Goal: Task Accomplishment & Management: Use online tool/utility

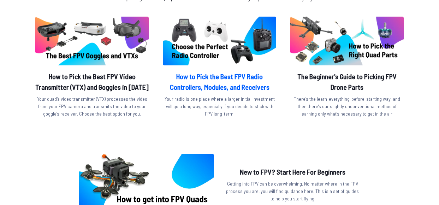
scroll to position [260, 0]
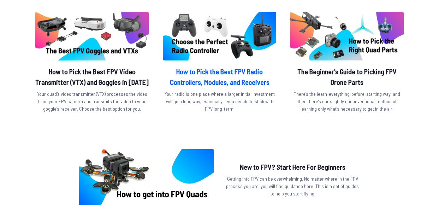
click at [210, 72] on h2 "How to Pick the Best FPV Radio Controllers, Modules, and Receivers" at bounding box center [219, 76] width 113 height 21
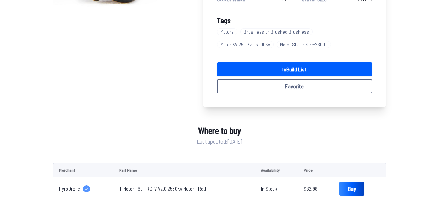
scroll to position [165, 0]
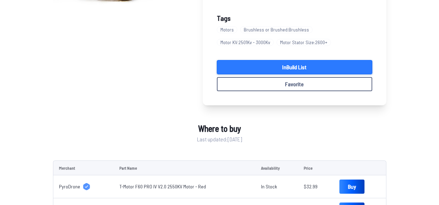
click at [328, 67] on link "In Build List" at bounding box center [294, 67] width 155 height 14
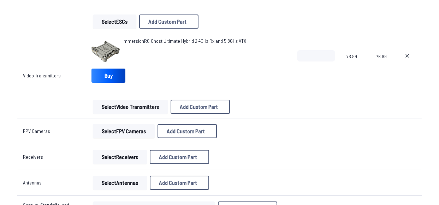
scroll to position [613, 0]
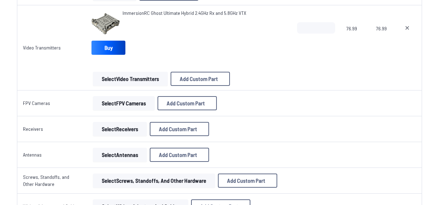
click at [125, 105] on button "Select FPV Cameras" at bounding box center [124, 103] width 62 height 14
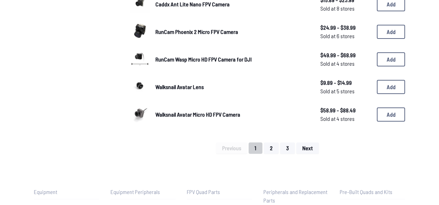
scroll to position [545, 0]
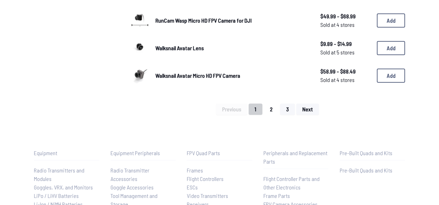
click at [274, 112] on button "2" at bounding box center [271, 108] width 15 height 11
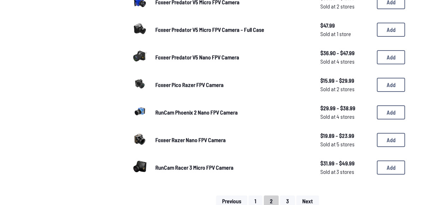
scroll to position [440, 0]
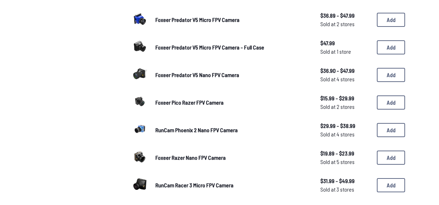
click at [208, 76] on span "Foxeer Predator V5 Nano FPV Camera" at bounding box center [197, 74] width 84 height 7
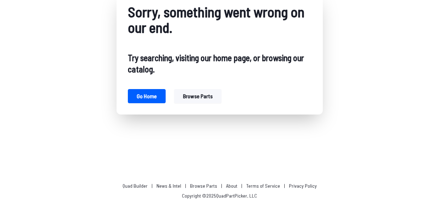
scroll to position [52, 0]
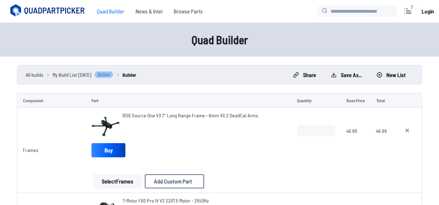
scroll to position [547, 0]
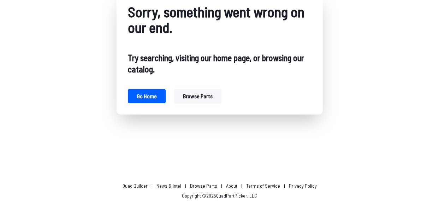
scroll to position [52, 0]
click at [186, 90] on button "Browse parts" at bounding box center [197, 96] width 47 height 14
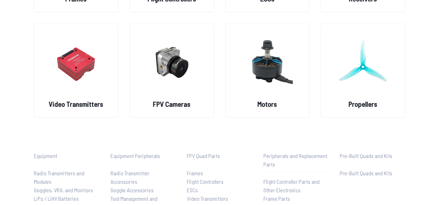
scroll to position [147, 0]
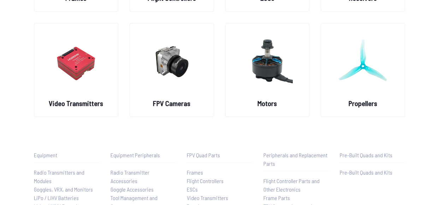
click at [186, 90] on img at bounding box center [171, 61] width 51 height 62
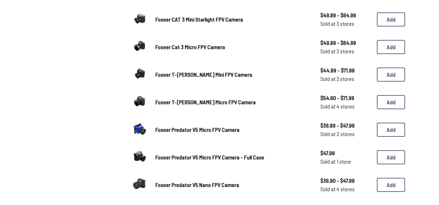
scroll to position [335, 0]
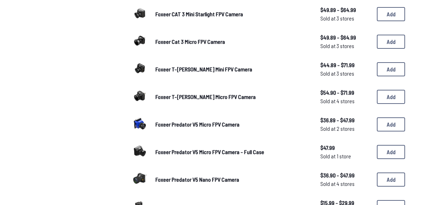
click at [110, 117] on div "Digital / Analog Camera Digital Analog Camera Size Whoop Nano - 14mm Micro - 19…" at bounding box center [73, 42] width 79 height 574
click at [167, 70] on span "Foxeer T-Rex Mini FPV Camera" at bounding box center [203, 69] width 97 height 7
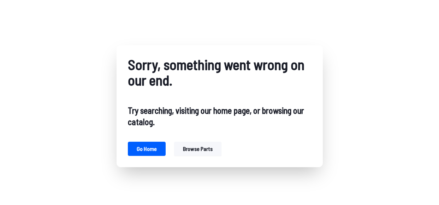
scroll to position [52, 0]
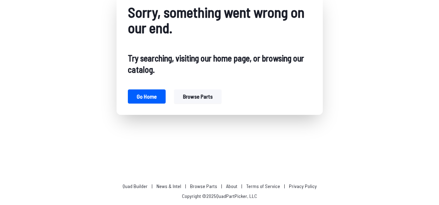
click at [345, 5] on div "Sorry, something went wrong on our end. Try searching, visiting our home page, …" at bounding box center [219, 54] width 439 height 212
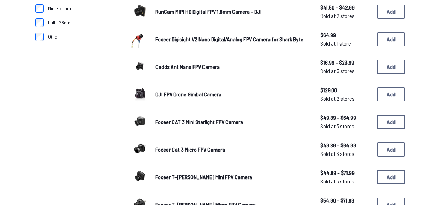
scroll to position [259, 0]
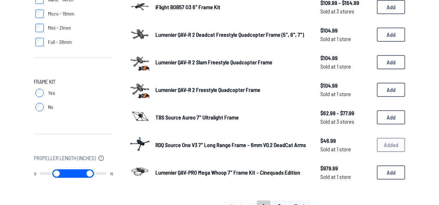
scroll to position [451, 0]
